Goal: Task Accomplishment & Management: Complete application form

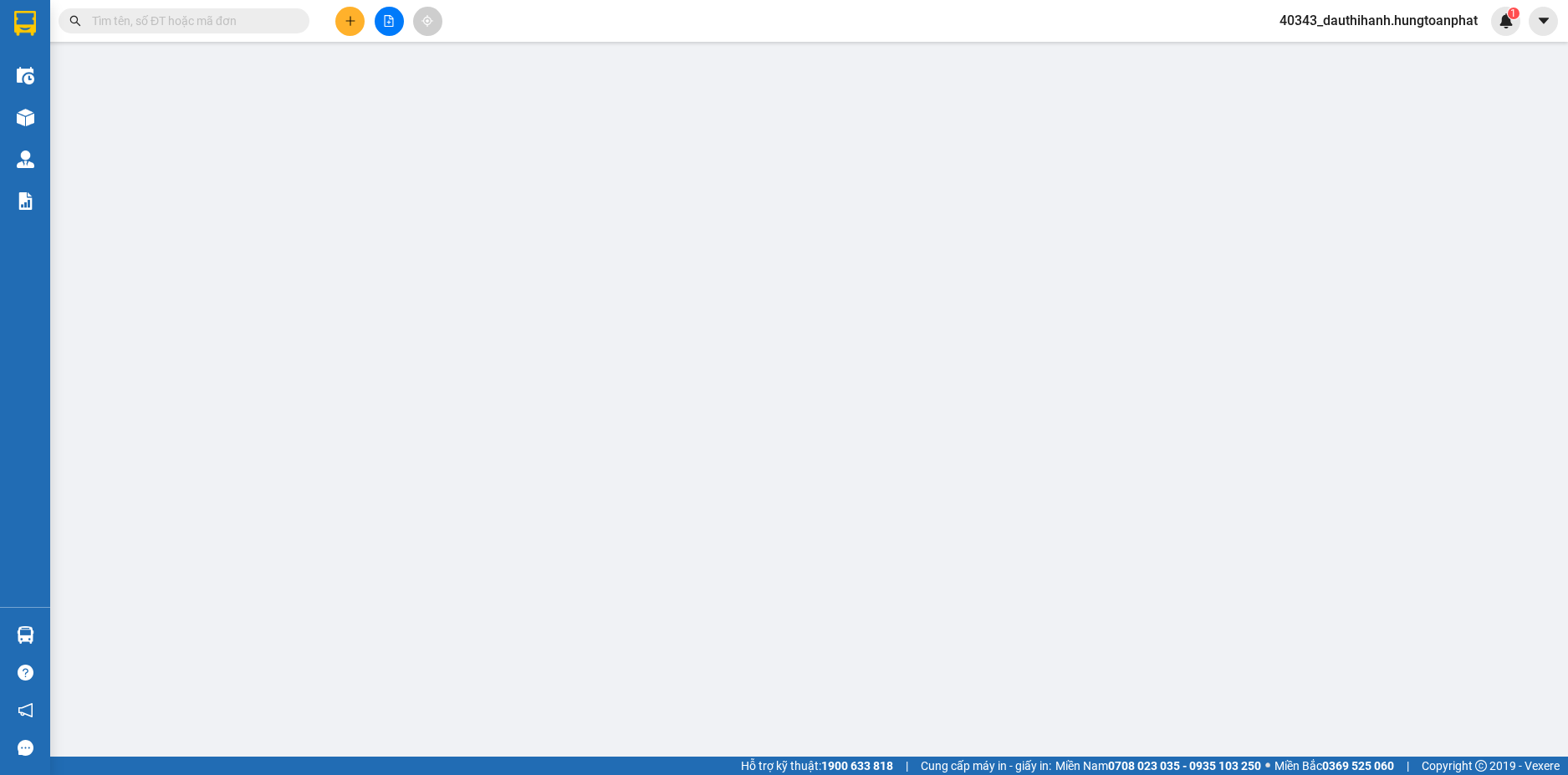
click at [219, 23] on input "text" at bounding box center [191, 21] width 197 height 19
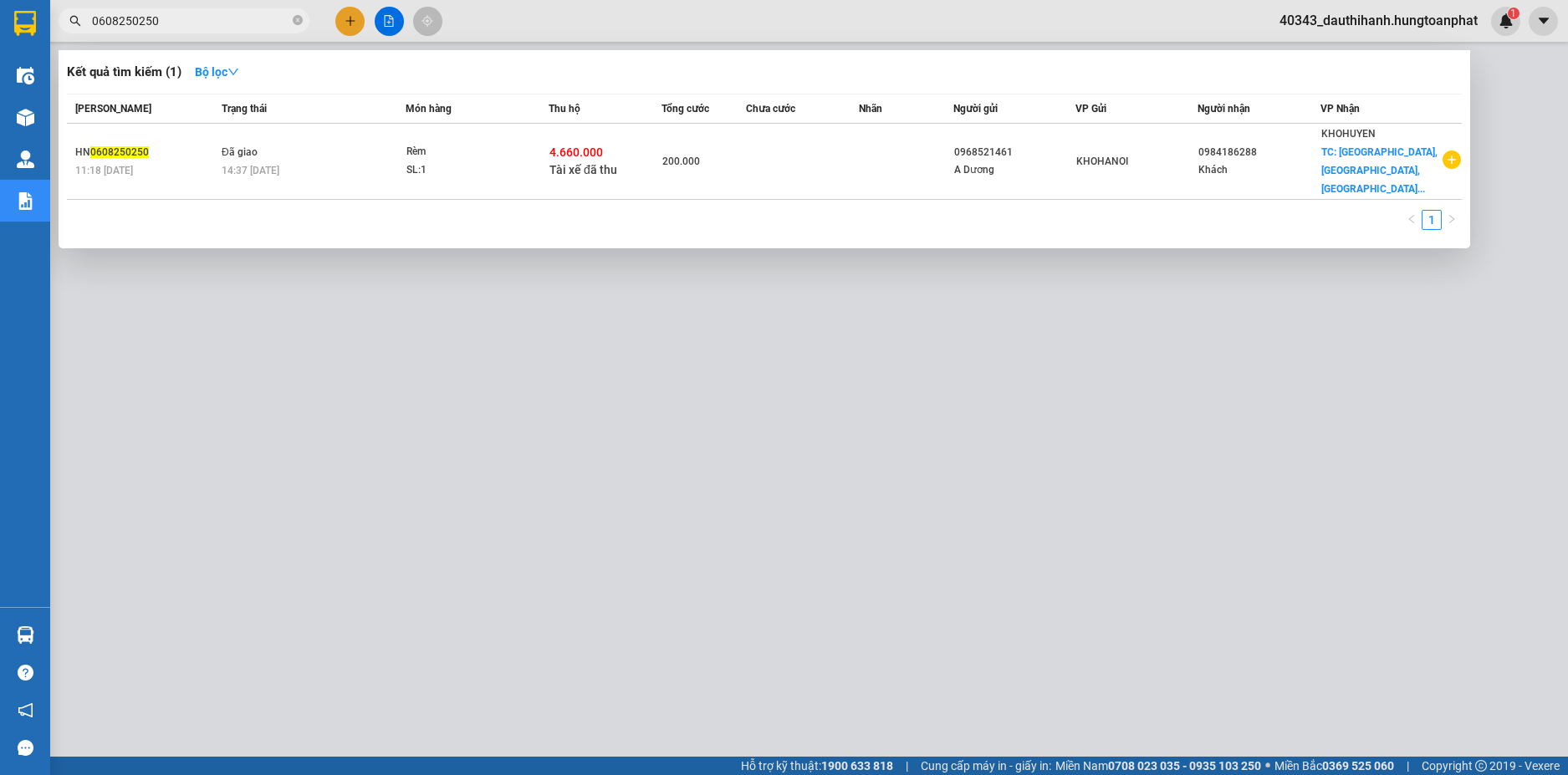
type input "0608250250"
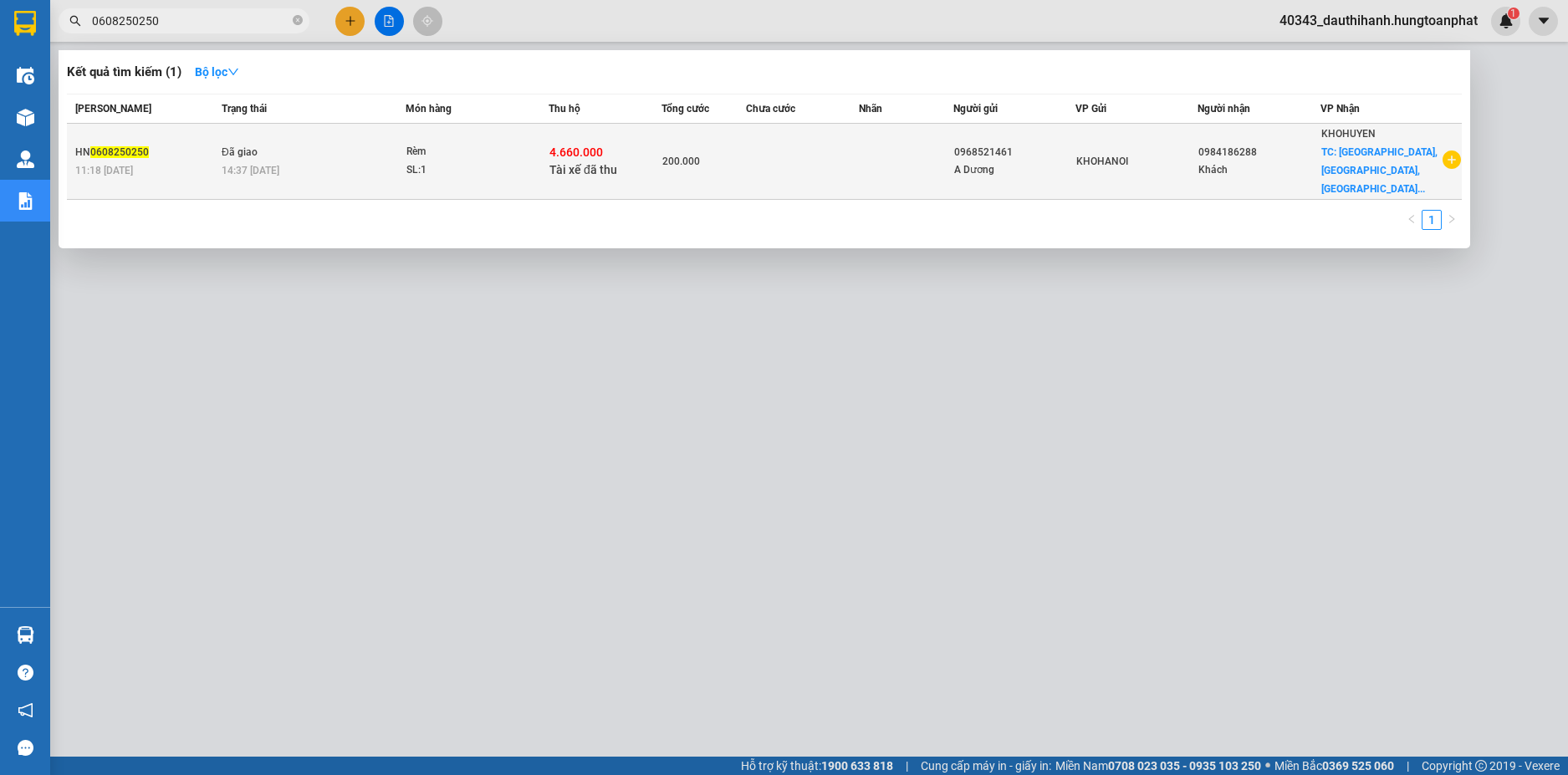
click at [300, 151] on td "Đã giao 14:37 [DATE]" at bounding box center [311, 162] width 188 height 76
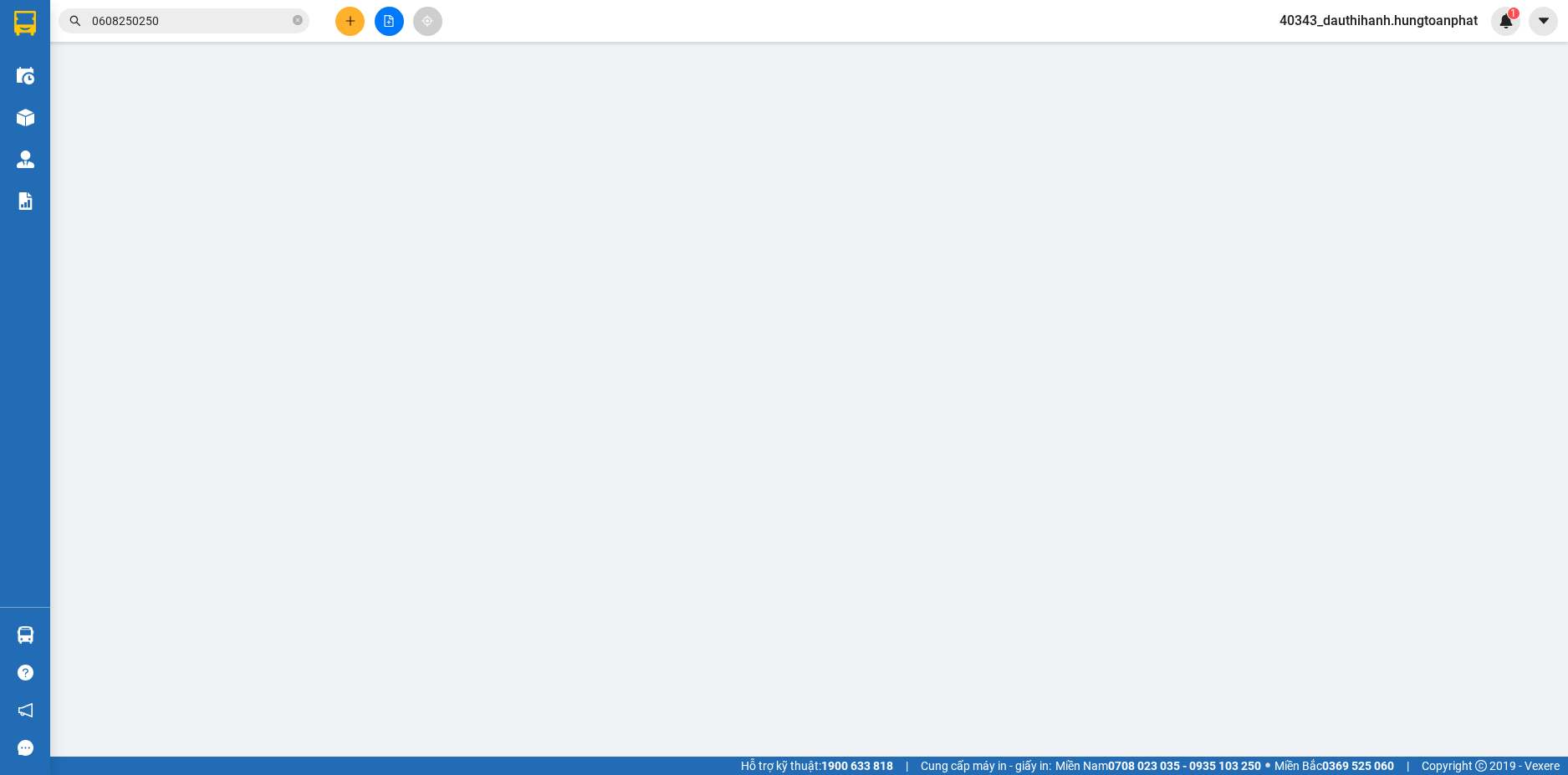
type input "0968521461"
type input "A Dương"
type input "0984186288"
type input "Khách"
checkbox input "true"
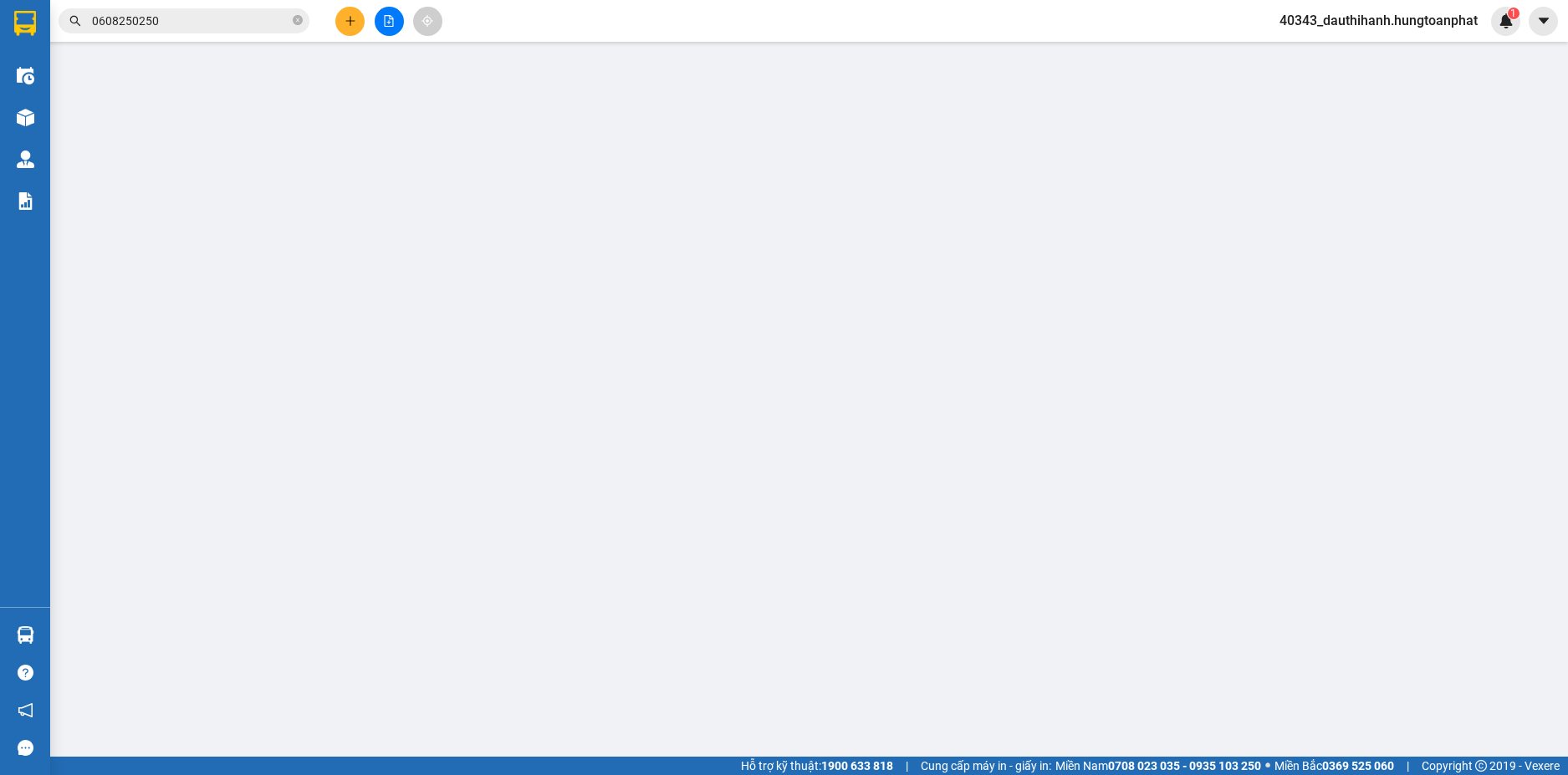
type input "[GEOGRAPHIC_DATA], [GEOGRAPHIC_DATA], [GEOGRAPHIC_DATA]"
checkbox input "true"
type input "4.660.000"
type input "200.000"
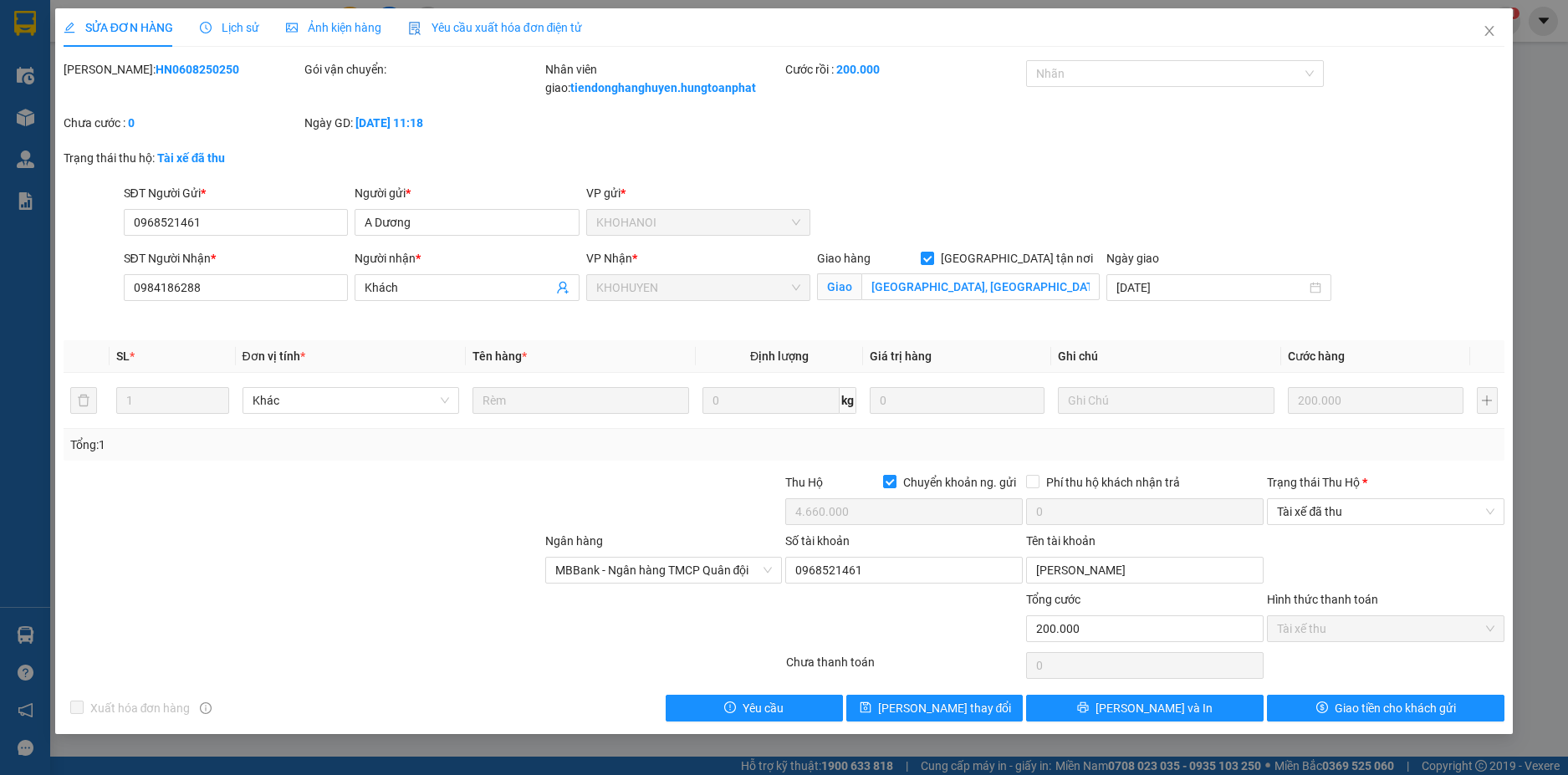
click at [234, 29] on span "Lịch sử" at bounding box center [230, 27] width 60 height 13
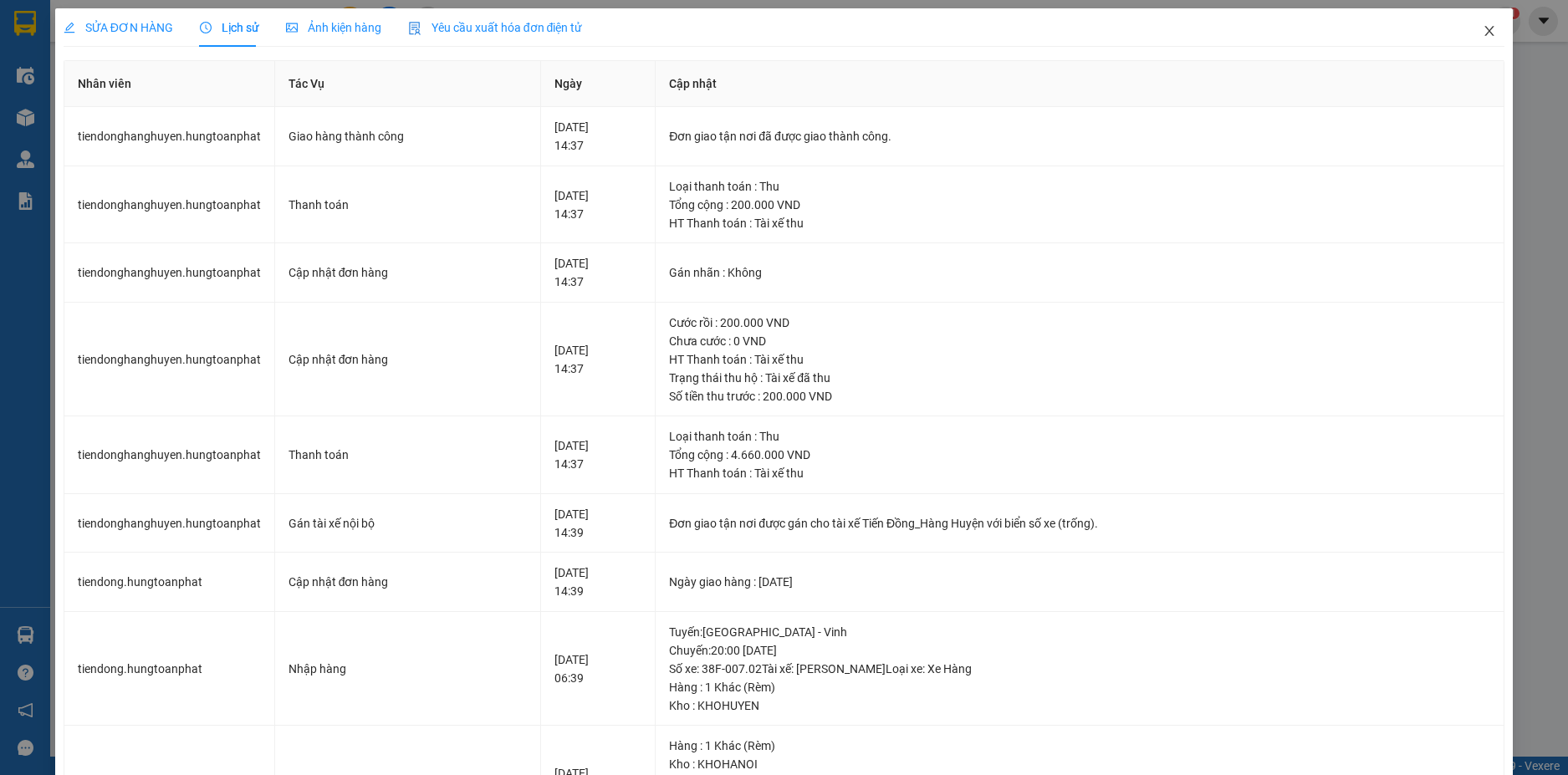
click at [1482, 32] on icon "close" at bounding box center [1489, 31] width 13 height 13
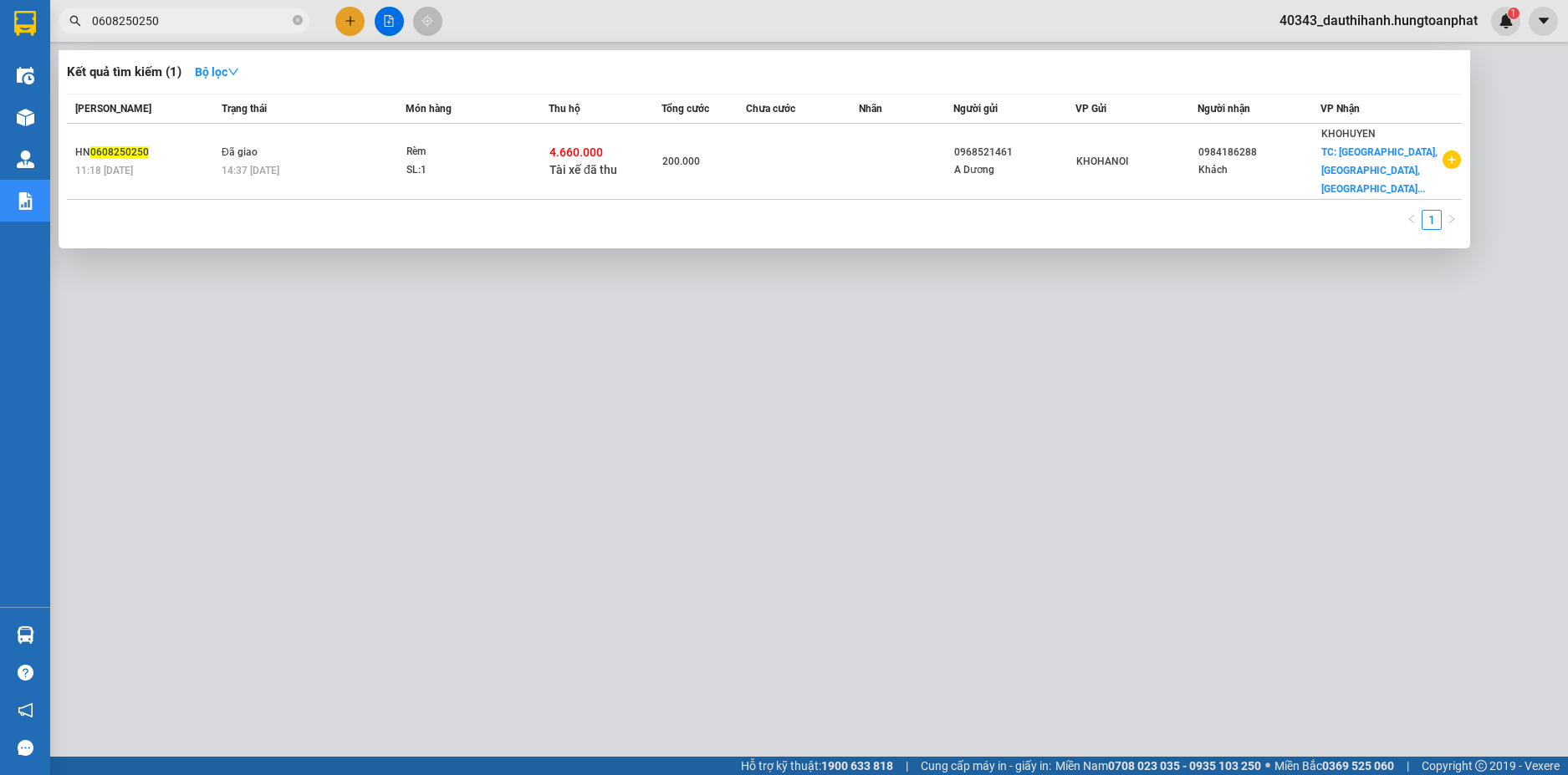
drag, startPoint x: 181, startPoint y: 25, endPoint x: 87, endPoint y: 25, distance: 94.0
click at [87, 25] on span "0608250250" at bounding box center [183, 20] width 250 height 25
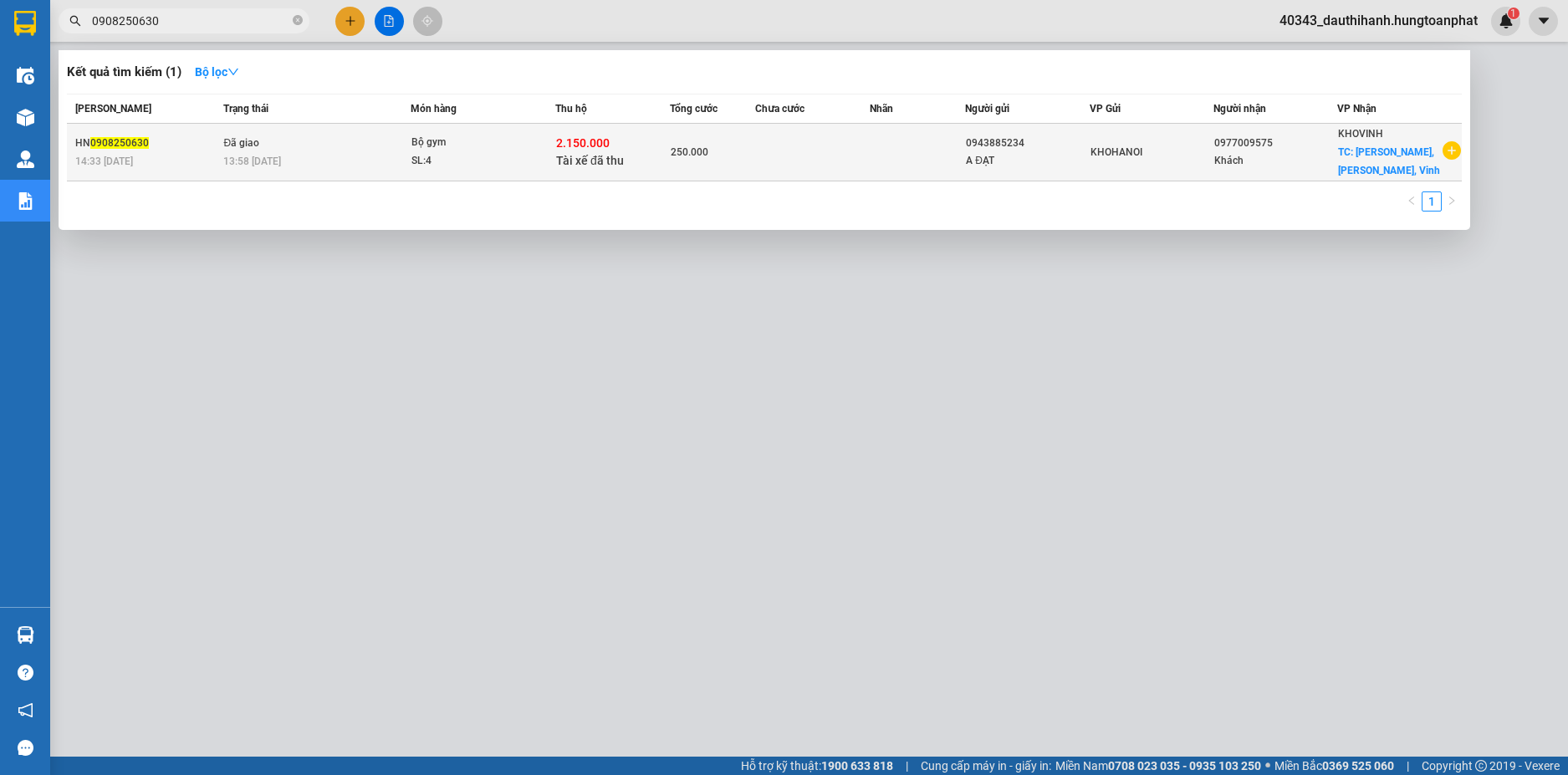
type input "0908250630"
click at [794, 172] on td at bounding box center [812, 153] width 115 height 58
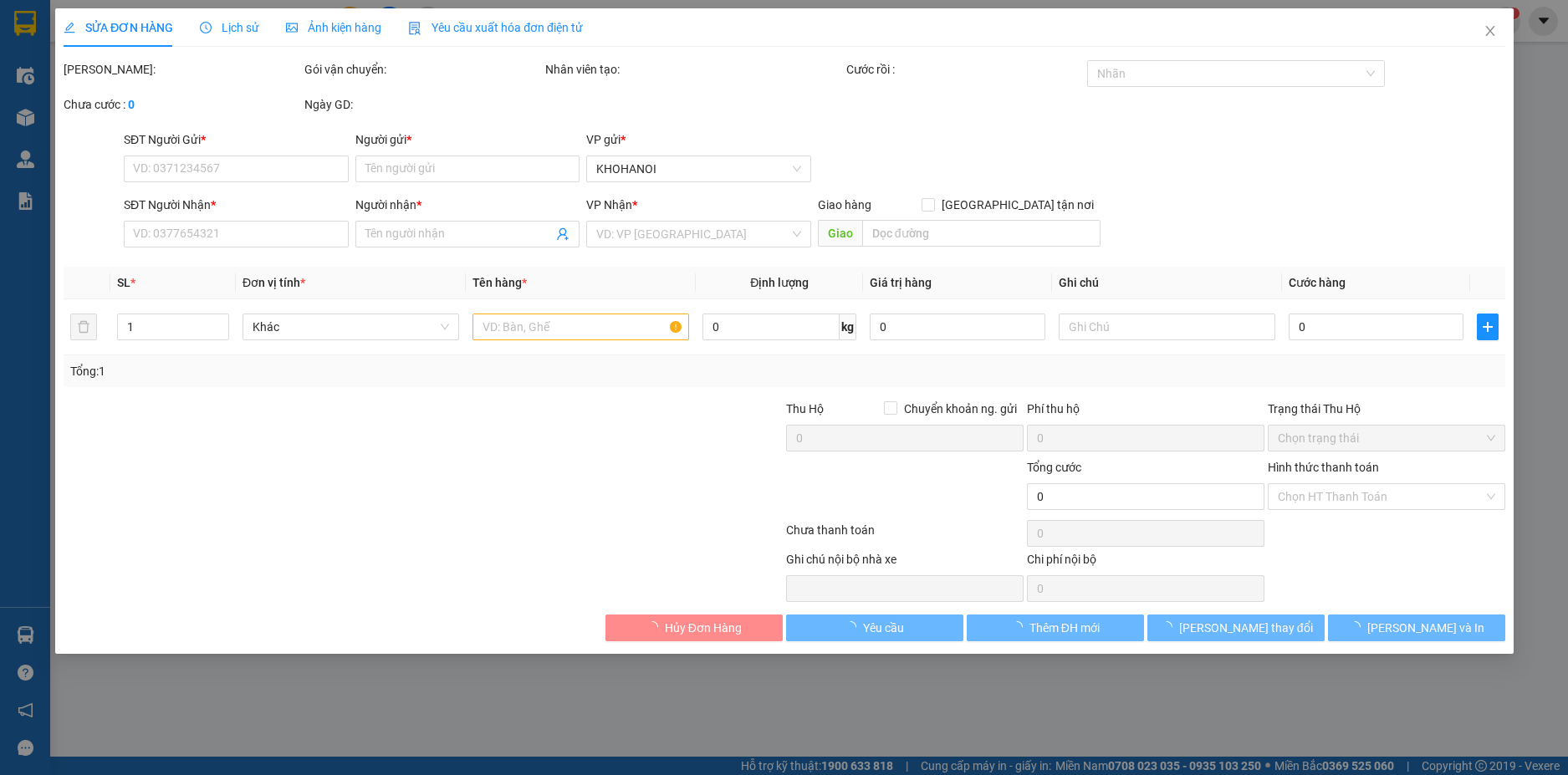
type input "0943885234"
type input "A ĐẠT"
type input "0977009575"
type input "Khách"
checkbox input "true"
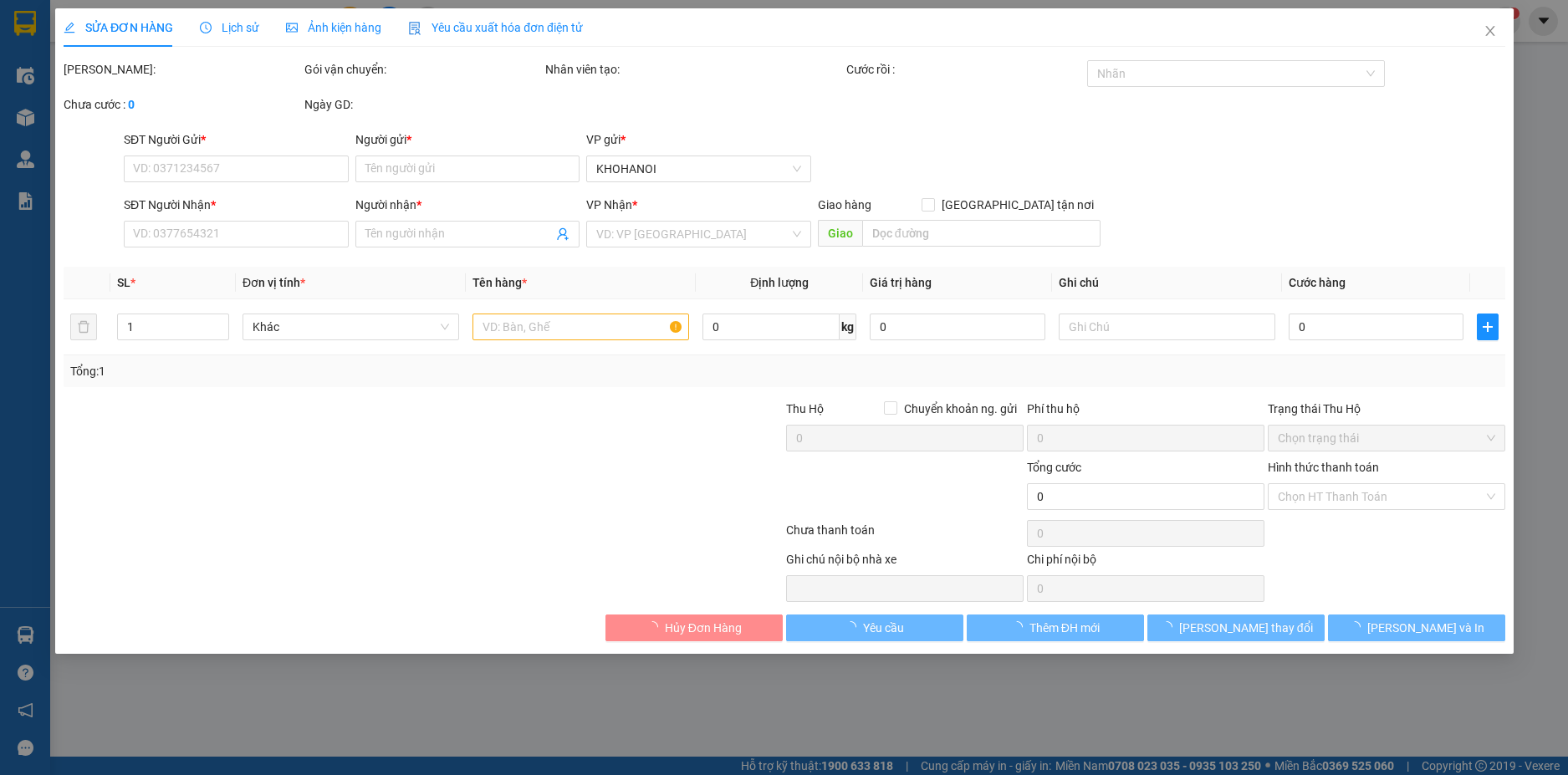
type input "[PERSON_NAME],[PERSON_NAME], Vinh"
checkbox input "true"
type input "2.150.000"
type input "250.000"
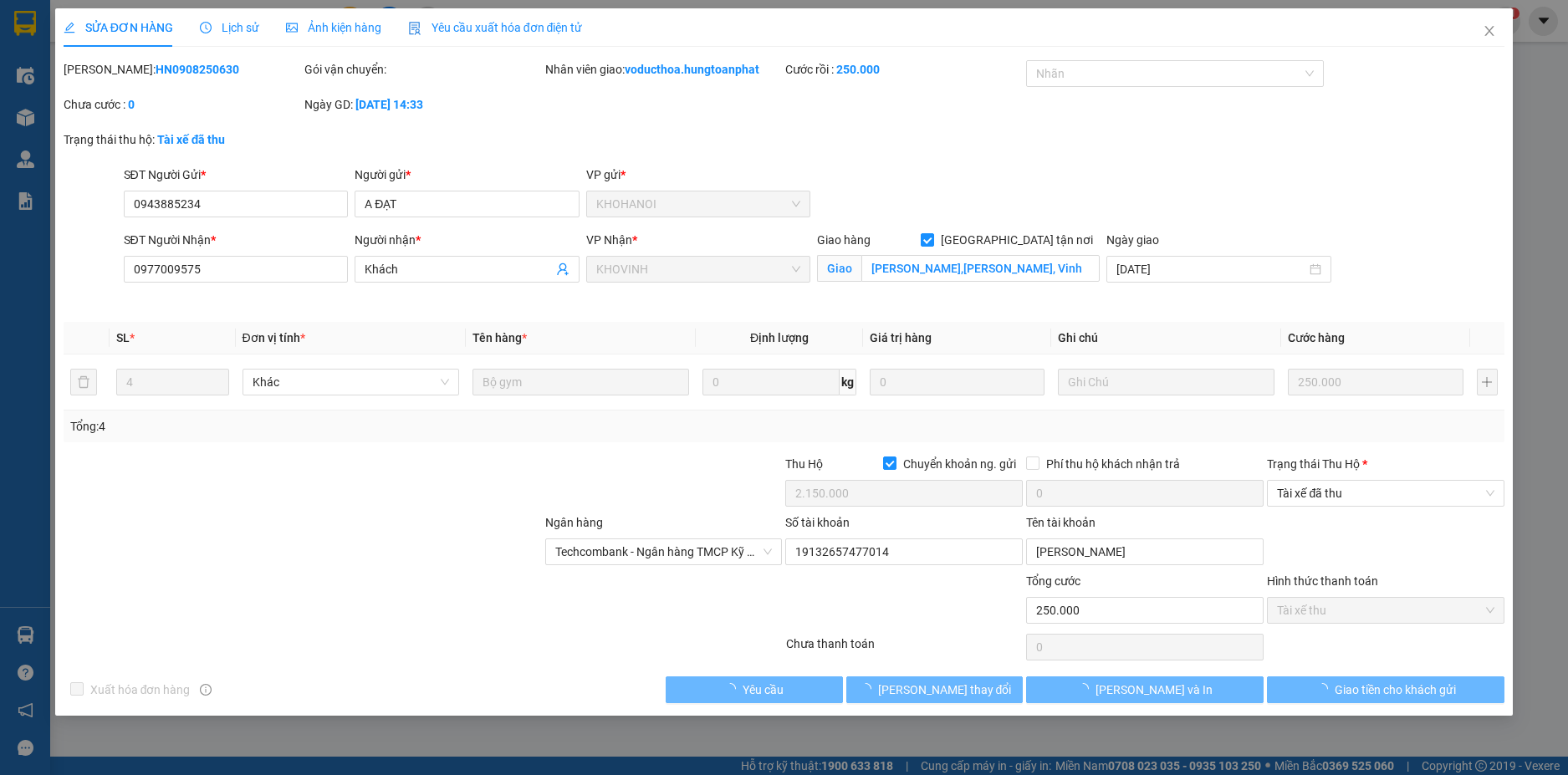
click at [223, 34] on span "Lịch sử" at bounding box center [230, 27] width 60 height 13
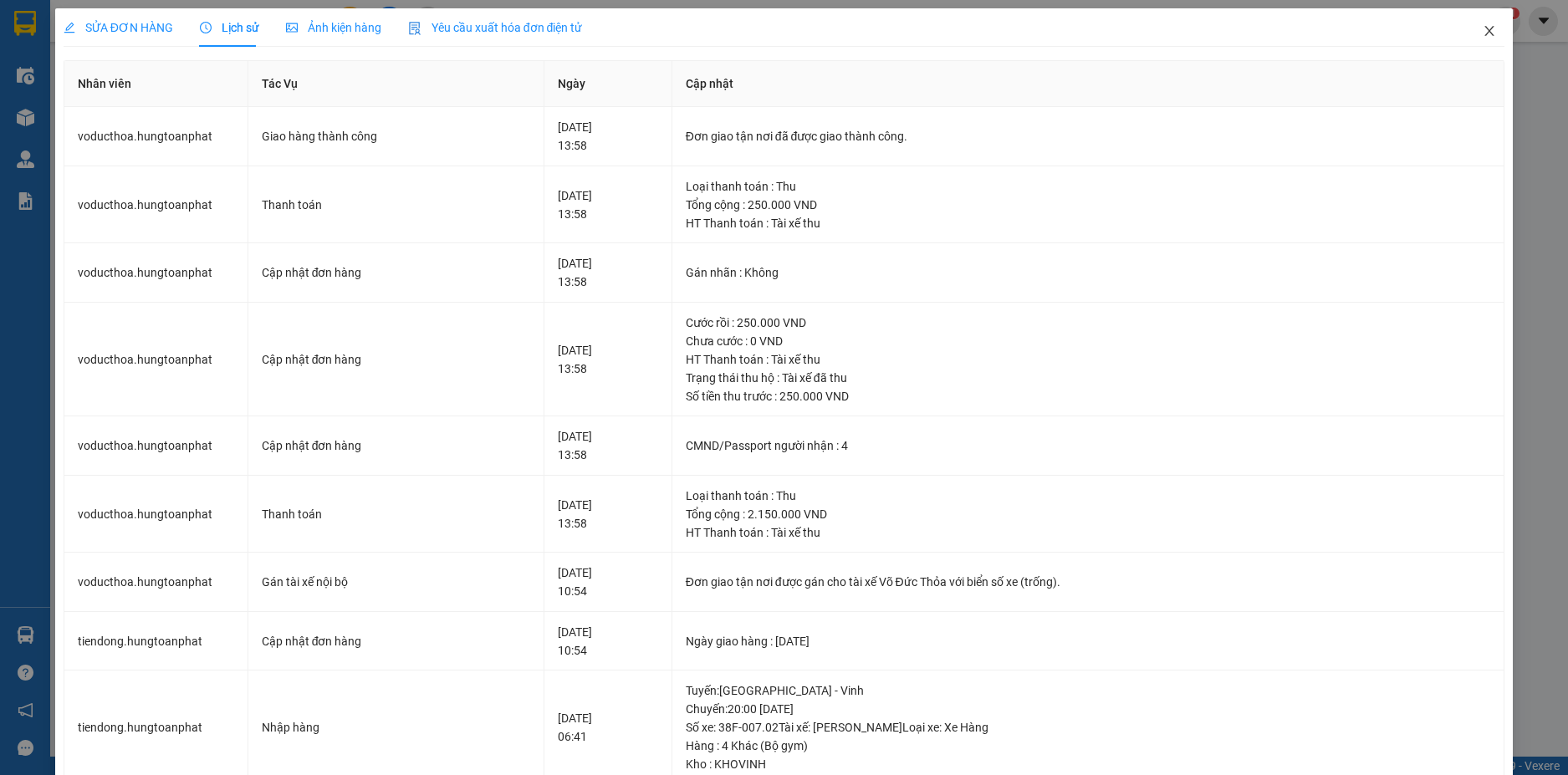
click at [1482, 36] on icon "close" at bounding box center [1489, 31] width 13 height 13
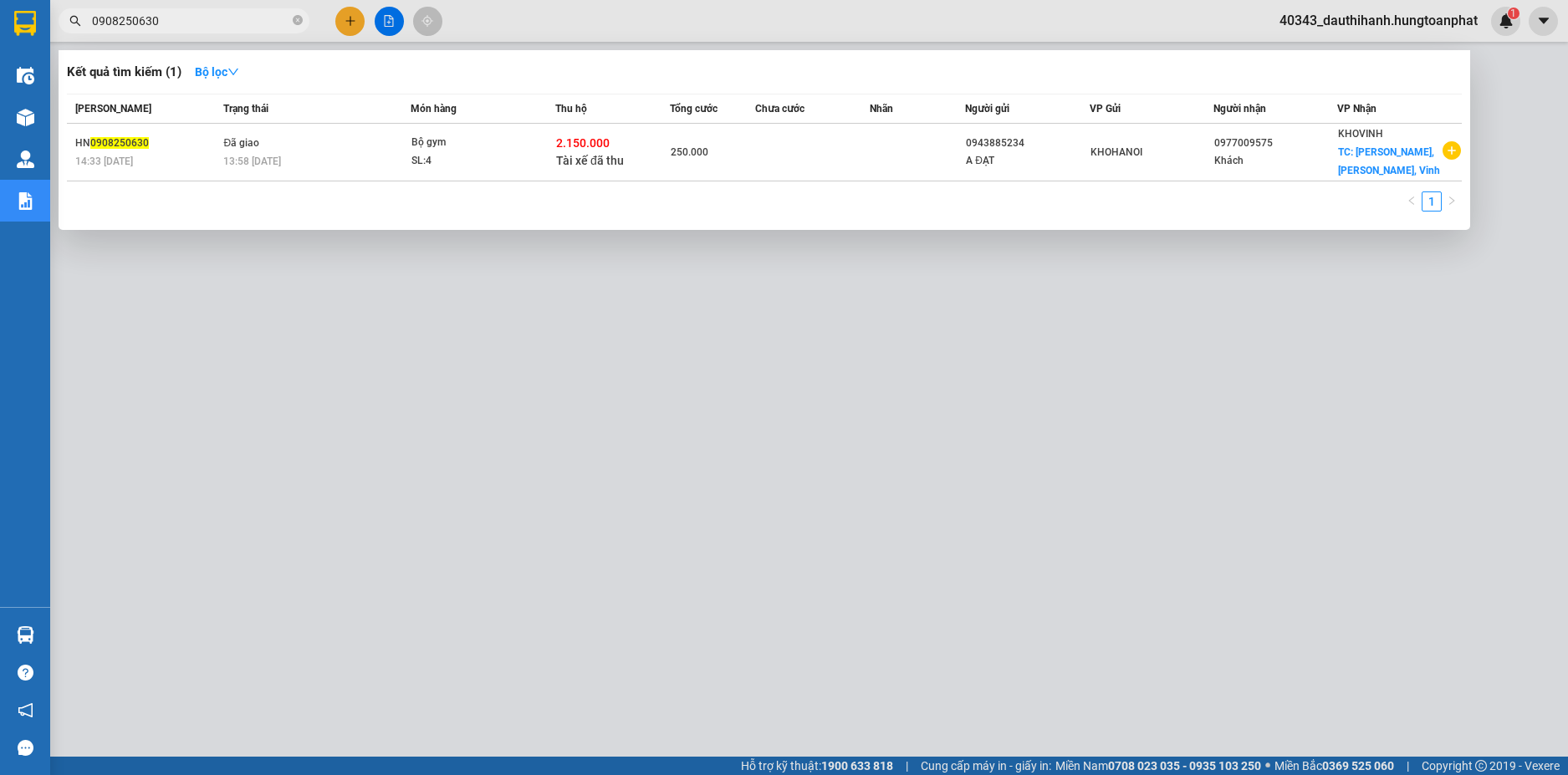
click at [101, 23] on input "0908250630" at bounding box center [191, 21] width 197 height 19
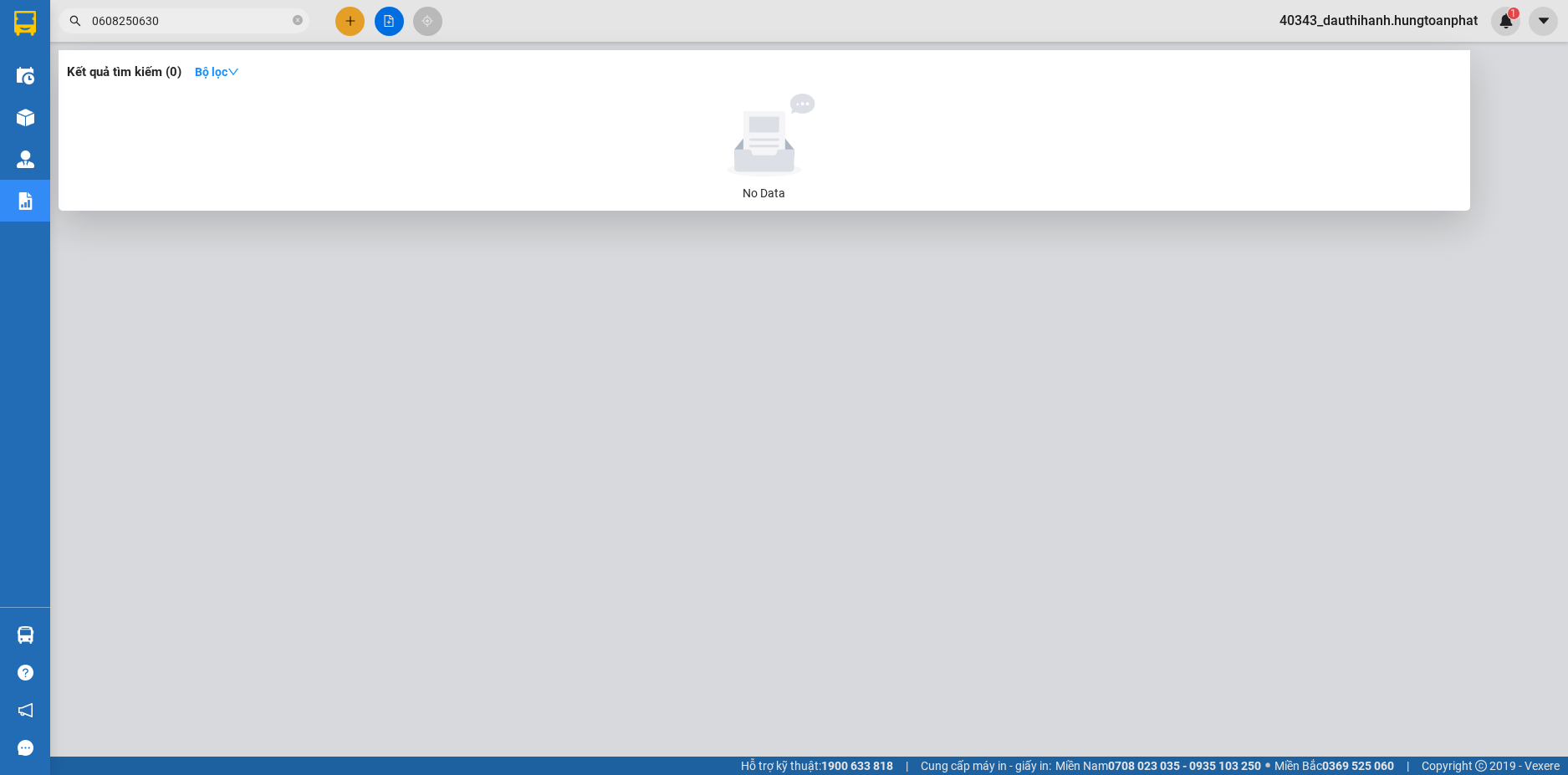
click at [136, 20] on input "0608250630" at bounding box center [191, 21] width 197 height 19
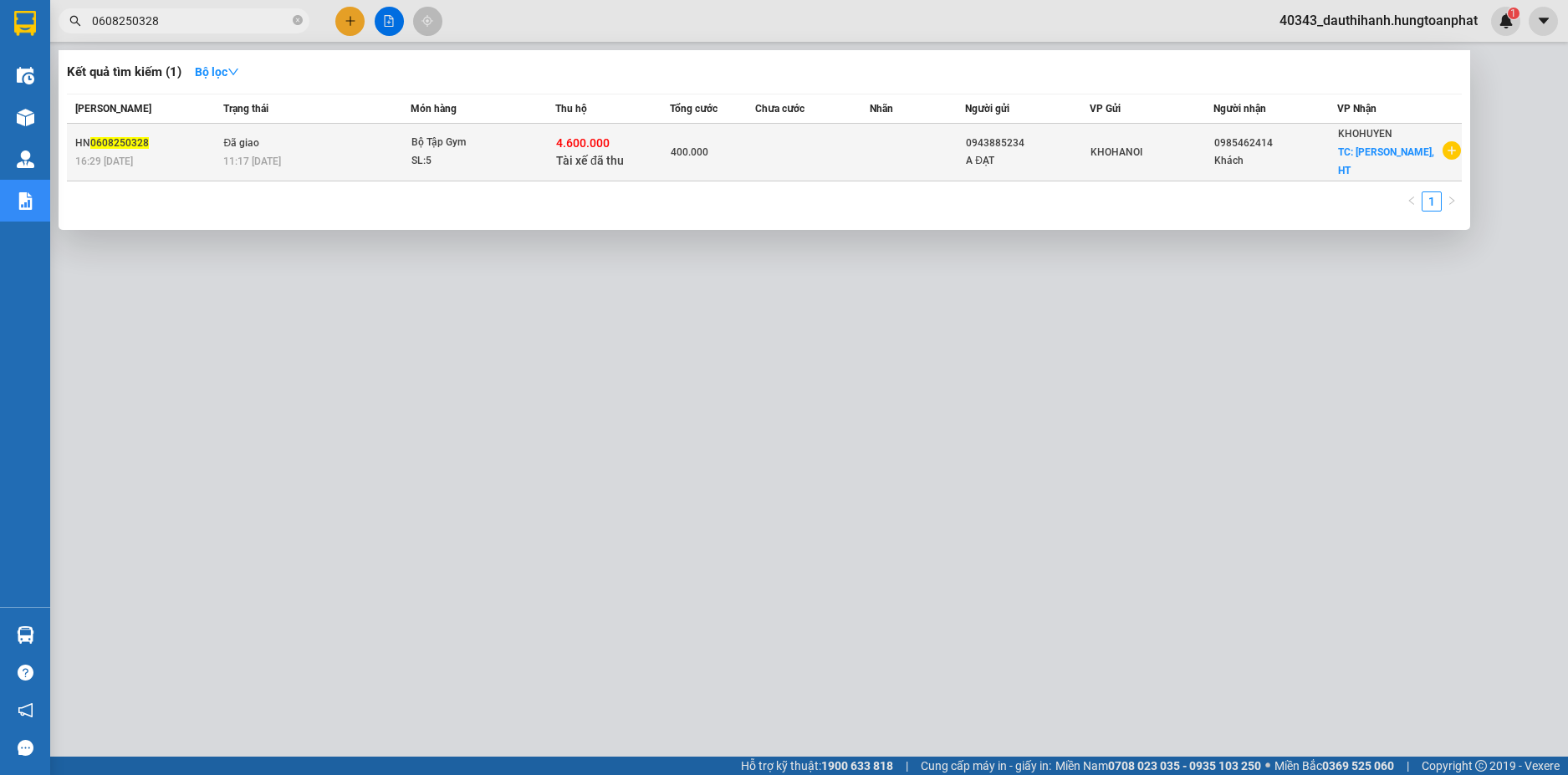
type input "0608250328"
click at [356, 140] on td "Đã giao 11:17 [DATE]" at bounding box center [314, 153] width 191 height 58
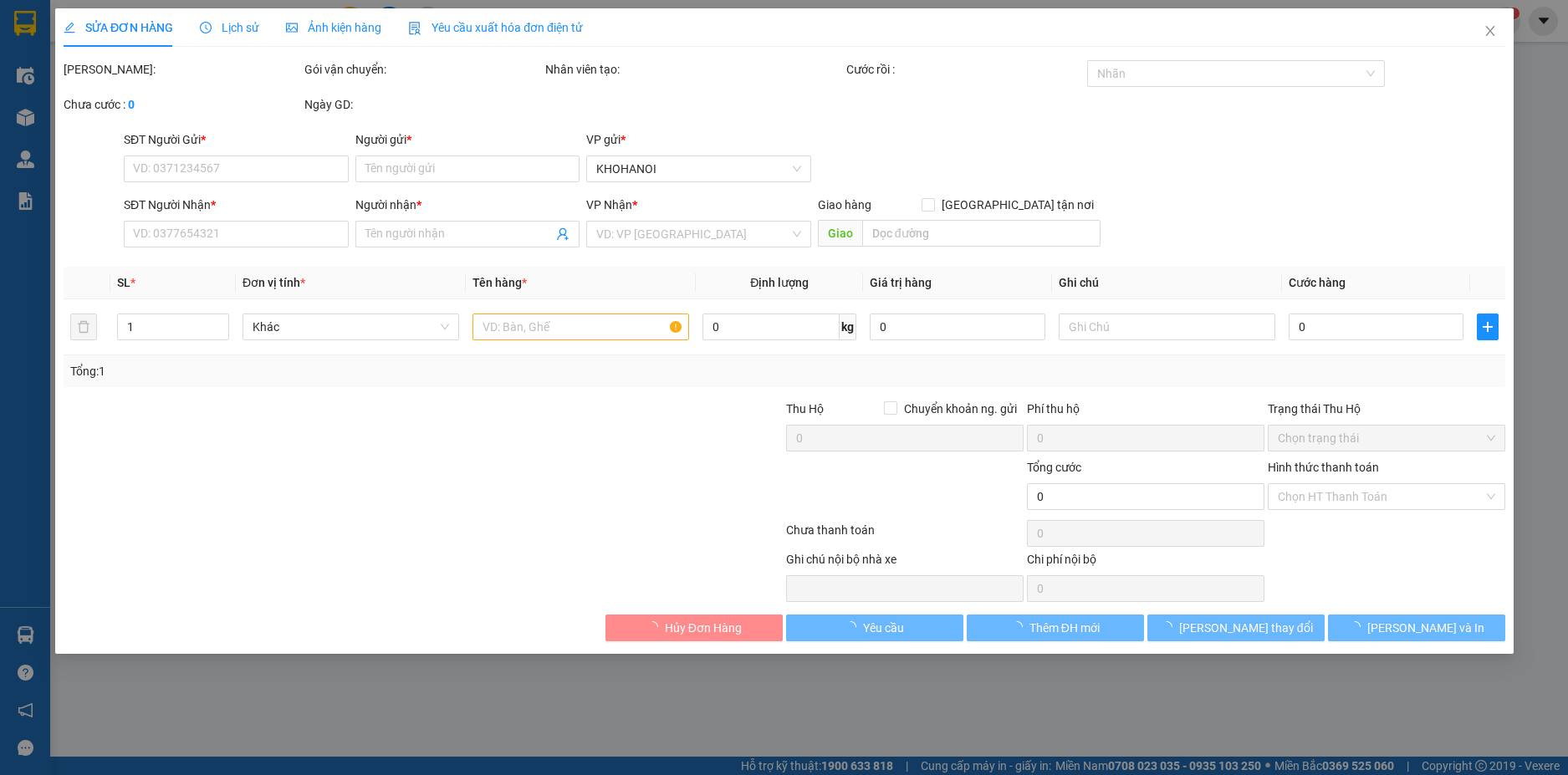
type input "0943885234"
type input "A ĐẠT"
type input "0985462414"
type input "Khách"
checkbox input "true"
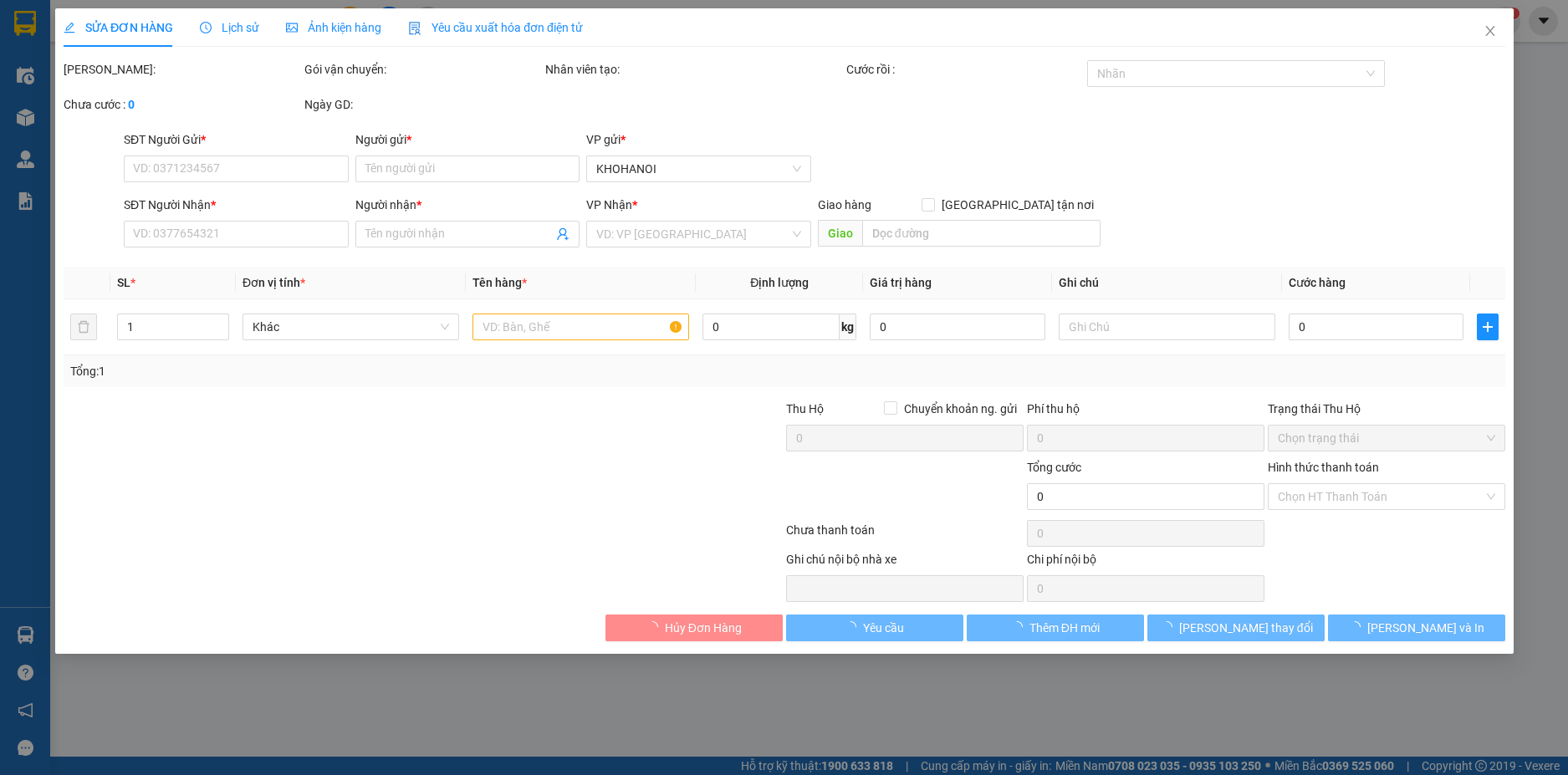
type input "[PERSON_NAME], HT"
checkbox input "true"
type input "4.600.000"
type input "400.000"
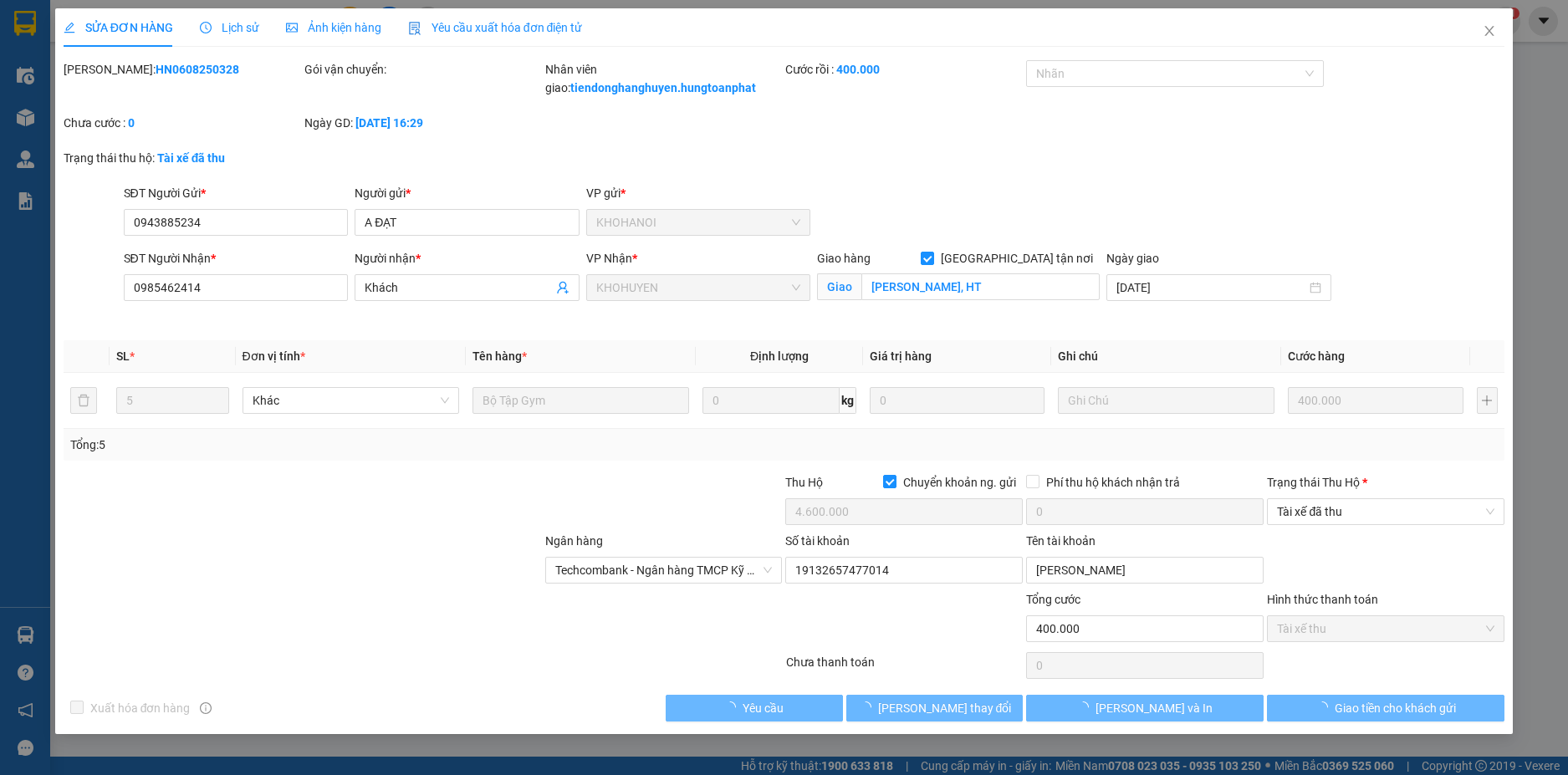
click at [239, 27] on span "Lịch sử" at bounding box center [230, 27] width 60 height 13
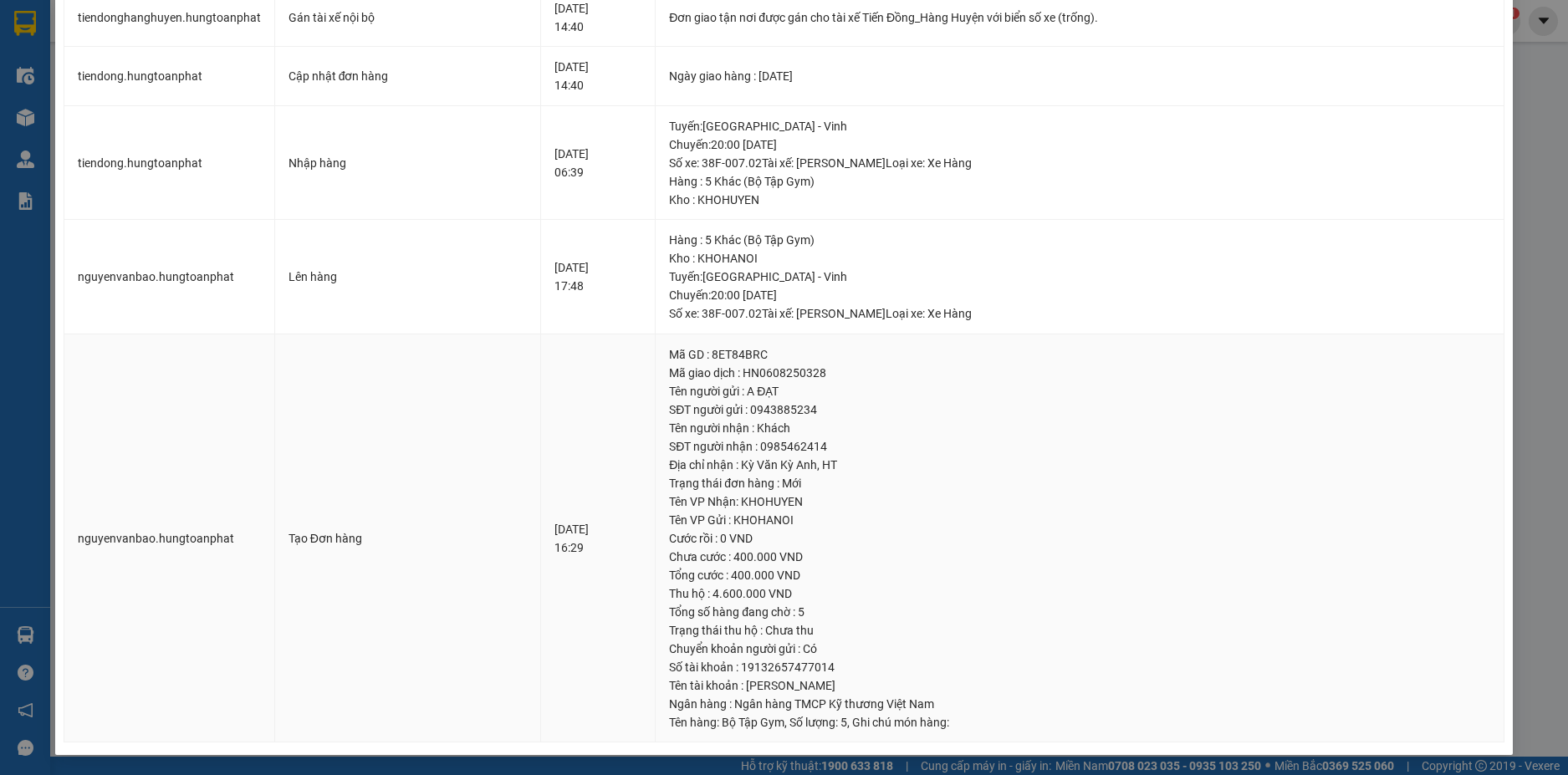
scroll to position [4, 0]
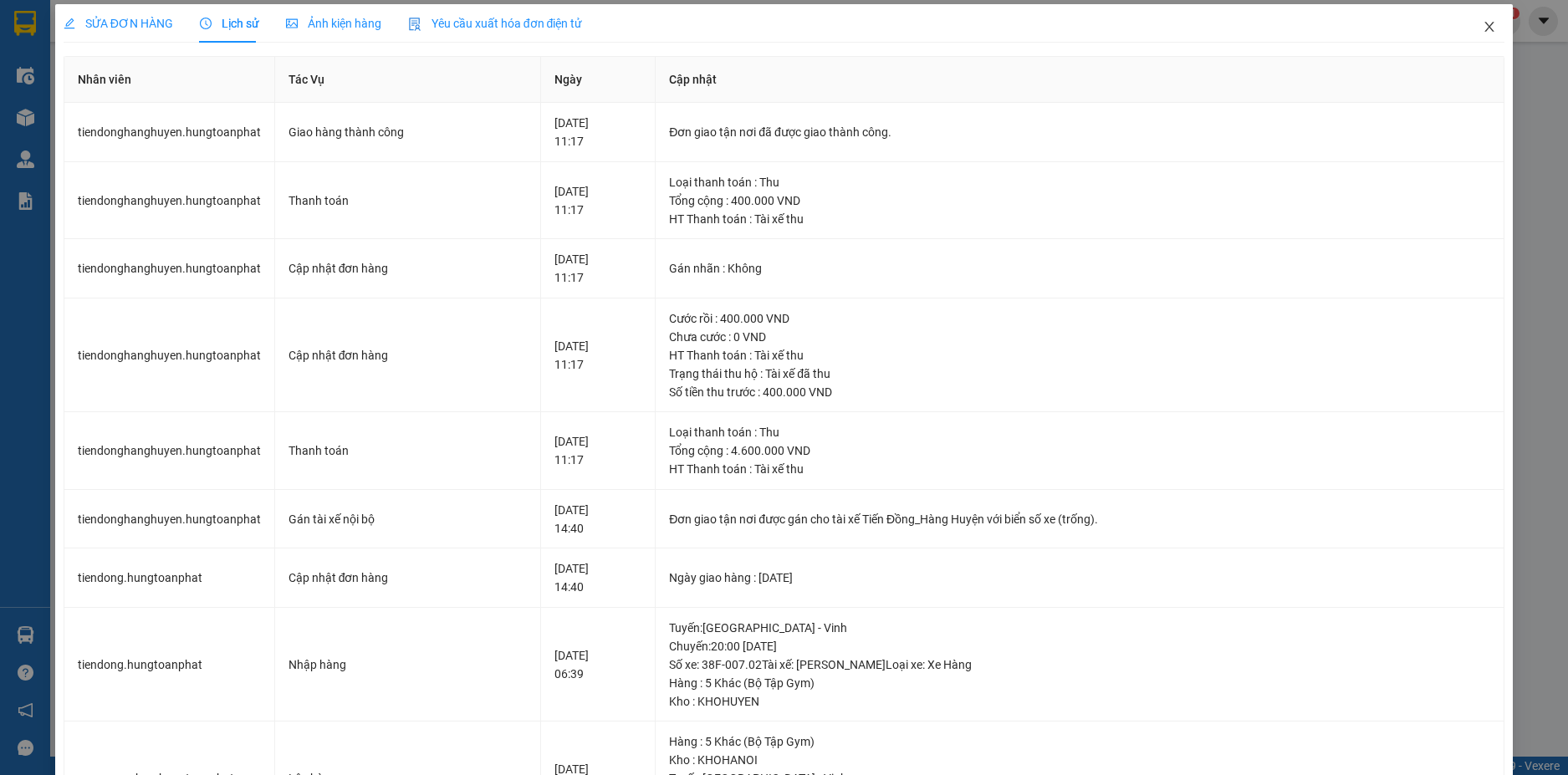
click at [1474, 35] on span "Close" at bounding box center [1489, 27] width 47 height 47
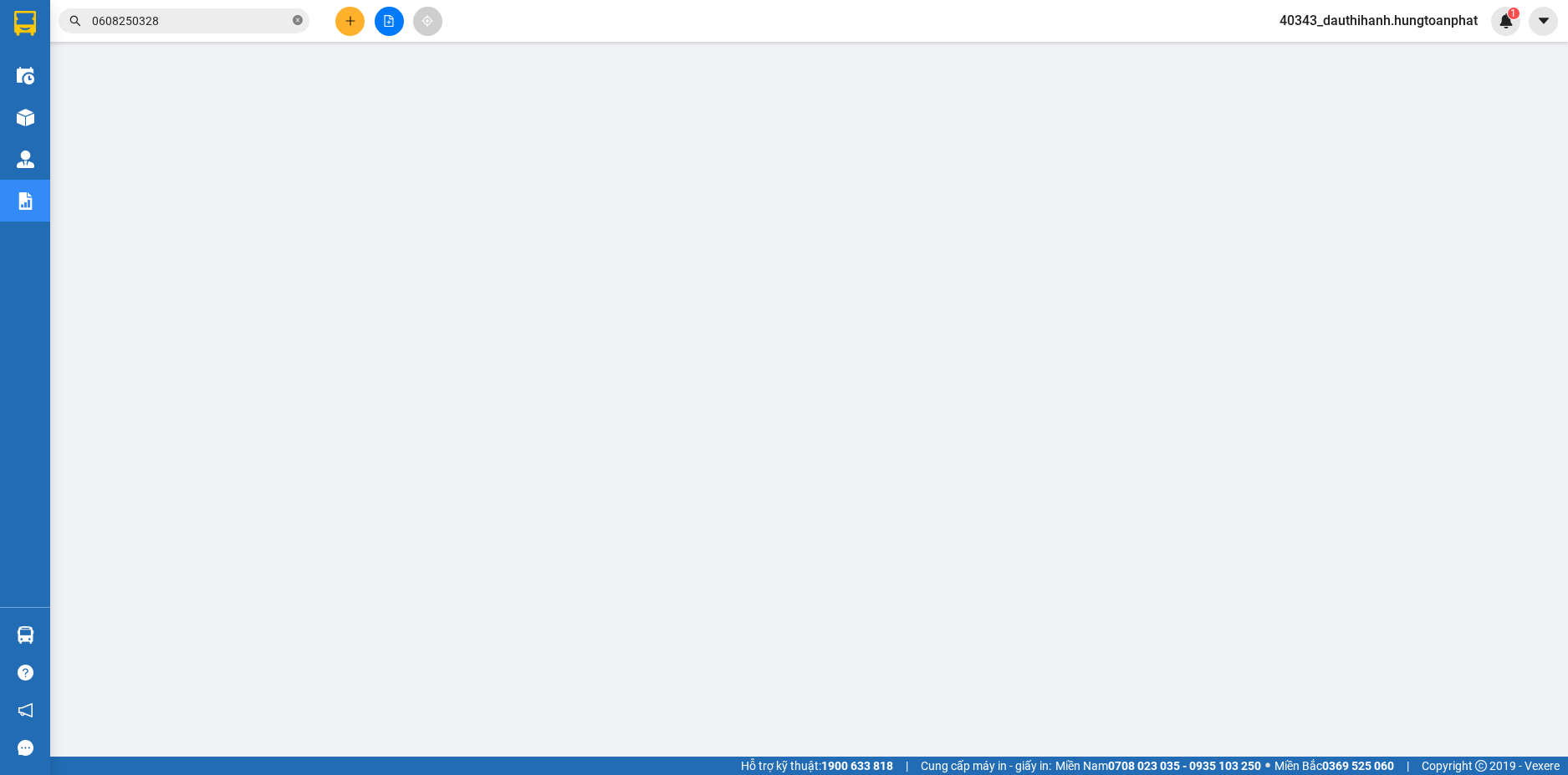
click at [298, 22] on icon "close-circle" at bounding box center [297, 20] width 10 height 10
